Goal: Navigation & Orientation: Find specific page/section

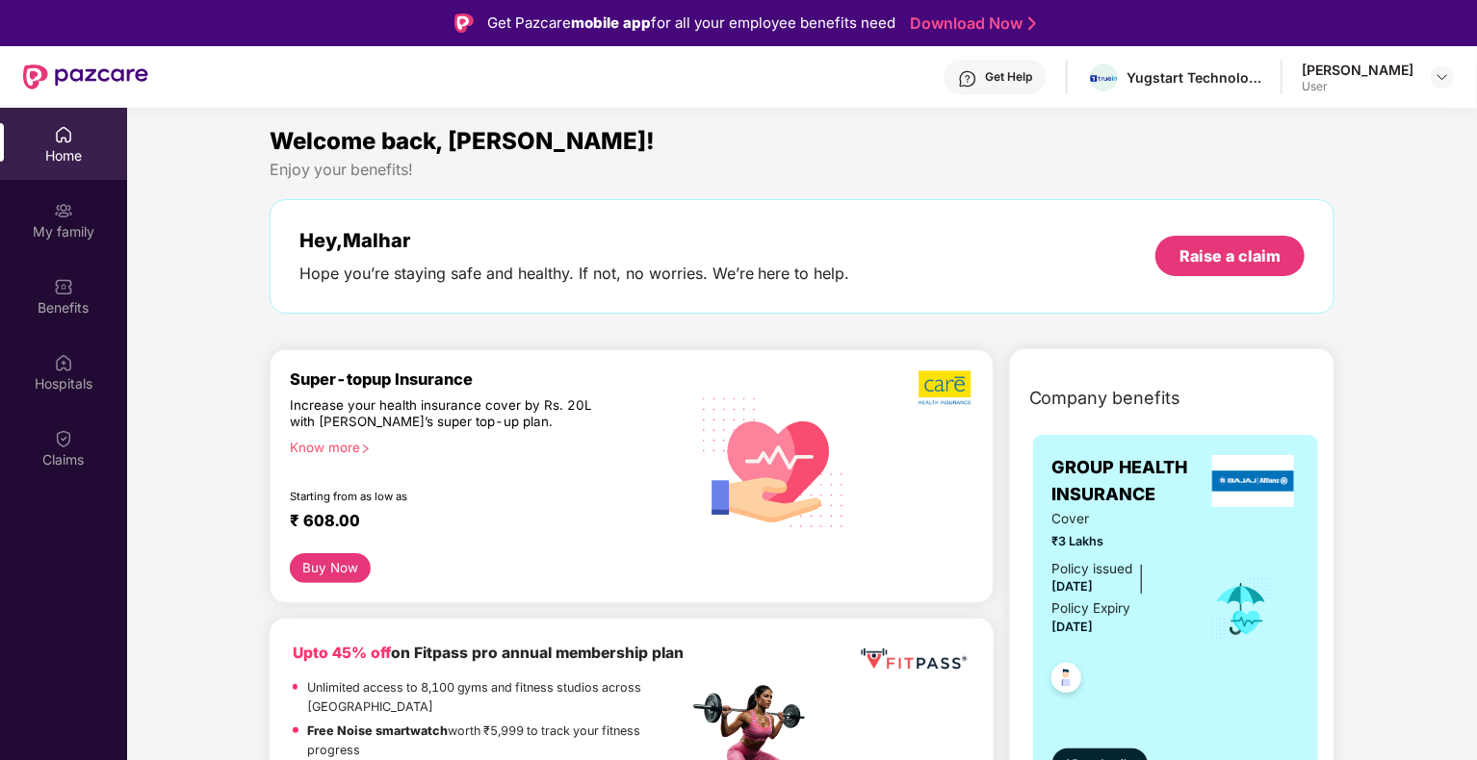
click at [19, 258] on div "Home My family Benefits Hospitals Claims" at bounding box center [63, 298] width 127 height 380
click at [49, 306] on div "Benefits" at bounding box center [63, 307] width 127 height 19
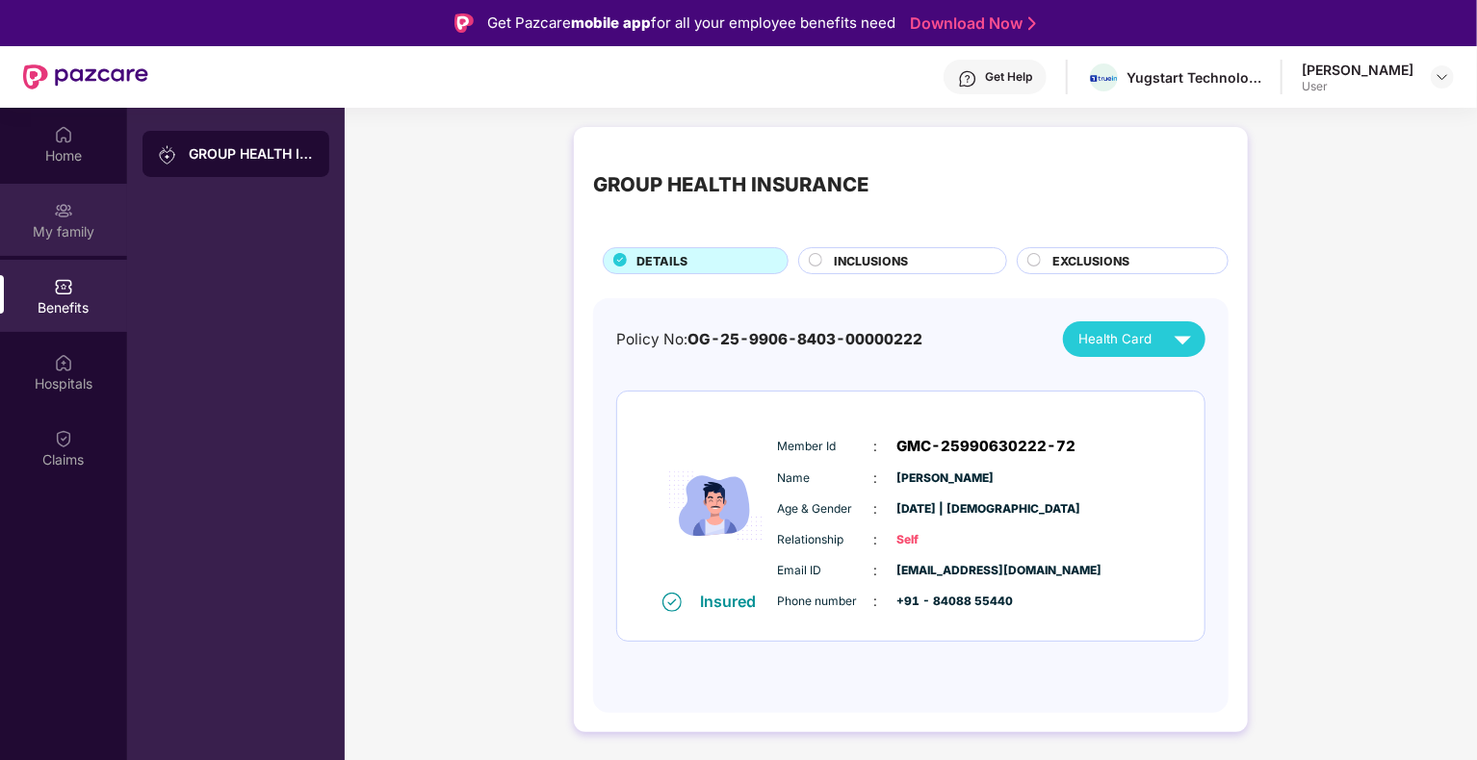
click at [57, 236] on div "My family" at bounding box center [63, 231] width 127 height 19
